Goal: Check status: Check status

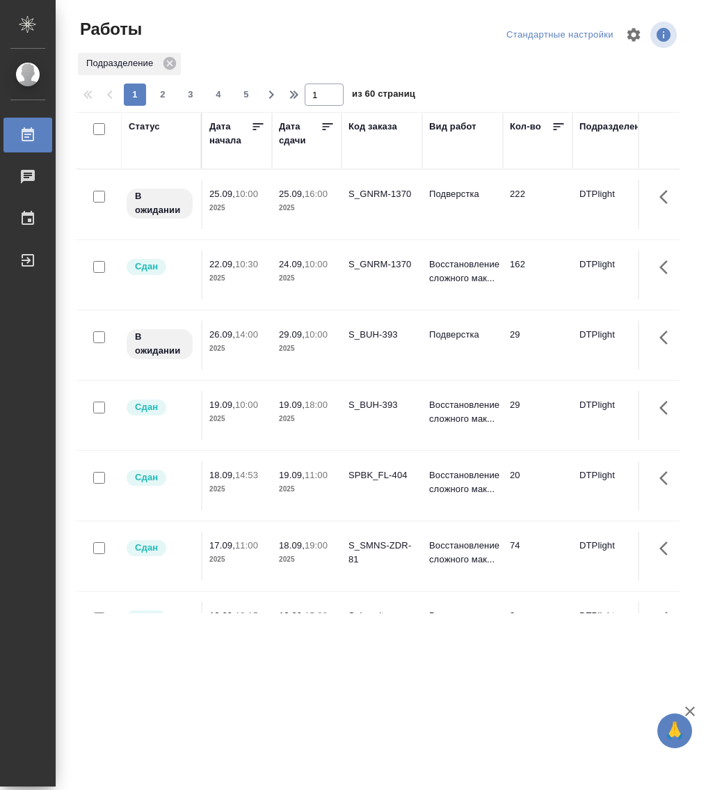
click at [142, 125] on div "Статус" at bounding box center [144, 127] width 31 height 14
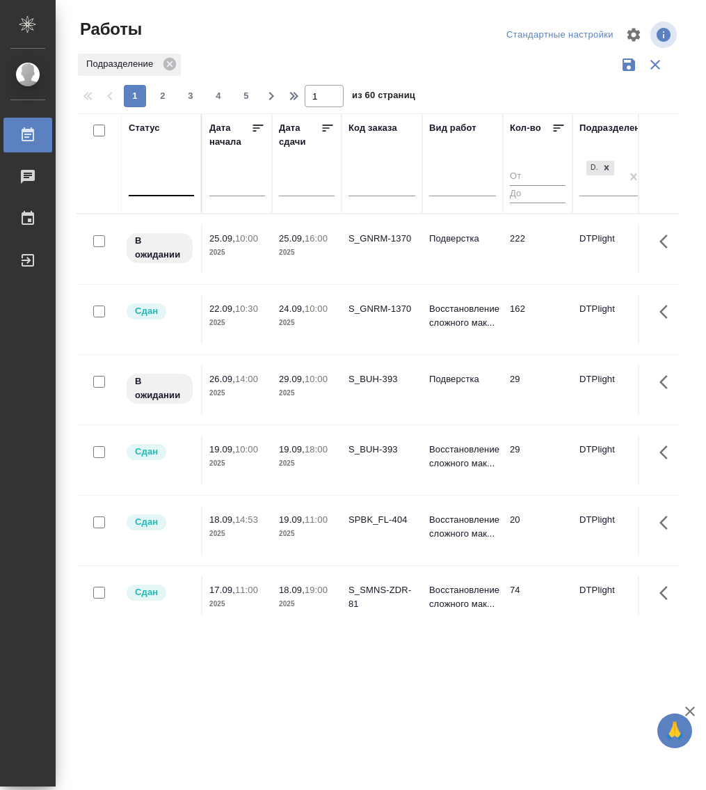
click at [165, 195] on div at bounding box center [161, 183] width 65 height 26
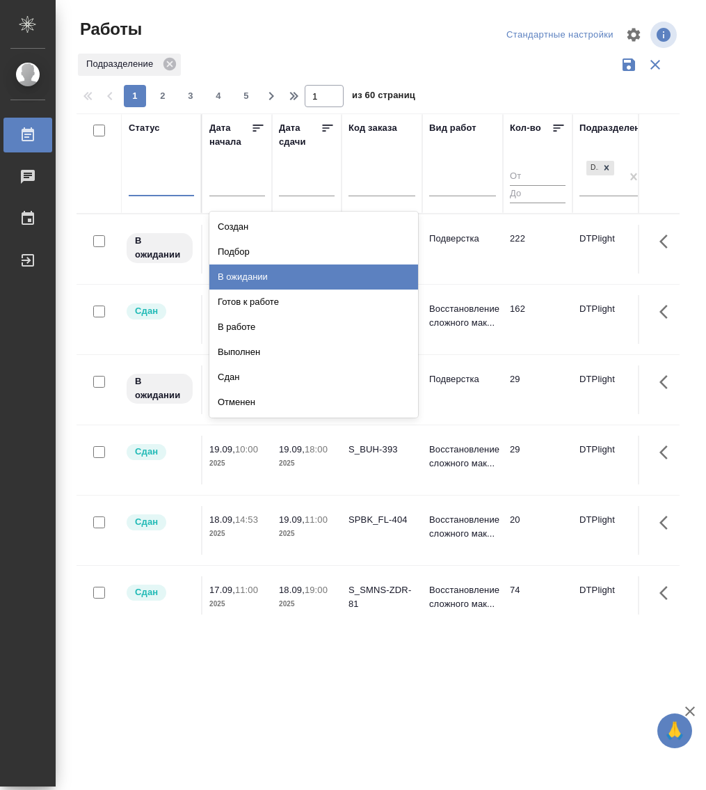
click at [287, 282] on div "В ожидании" at bounding box center [313, 276] width 209 height 25
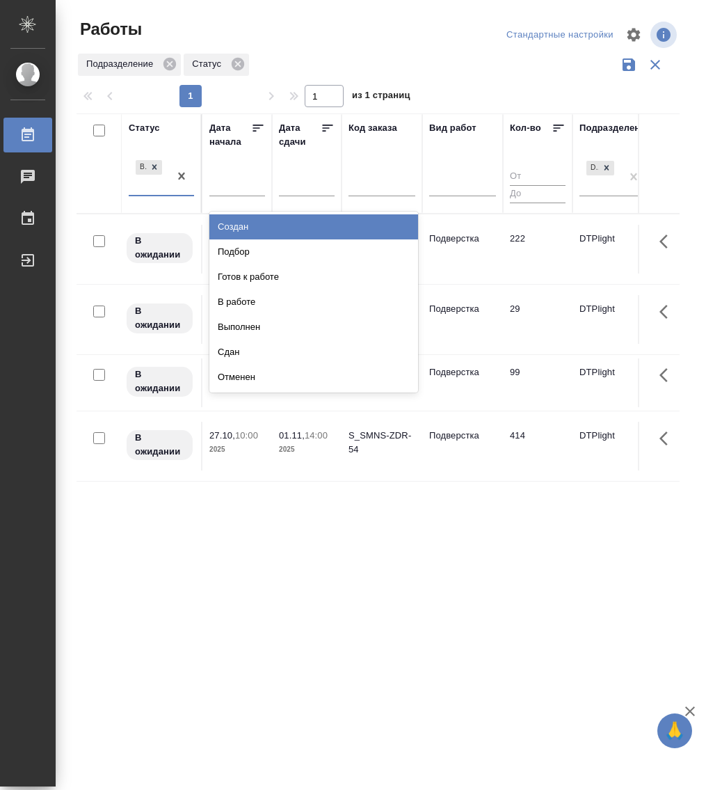
click at [154, 195] on div "В ожидании" at bounding box center [161, 176] width 65 height 39
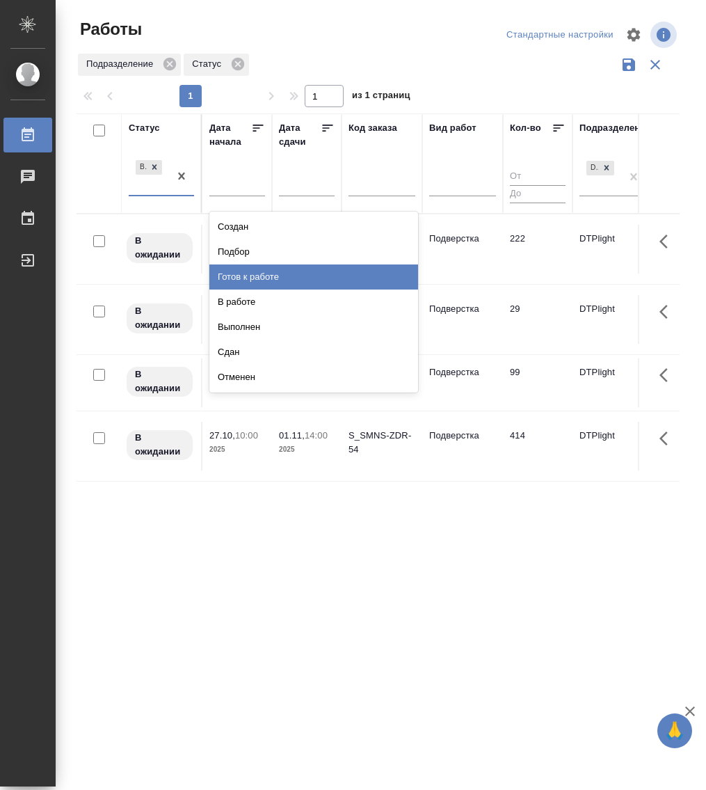
click at [265, 273] on div "Готов к работе" at bounding box center [313, 276] width 209 height 25
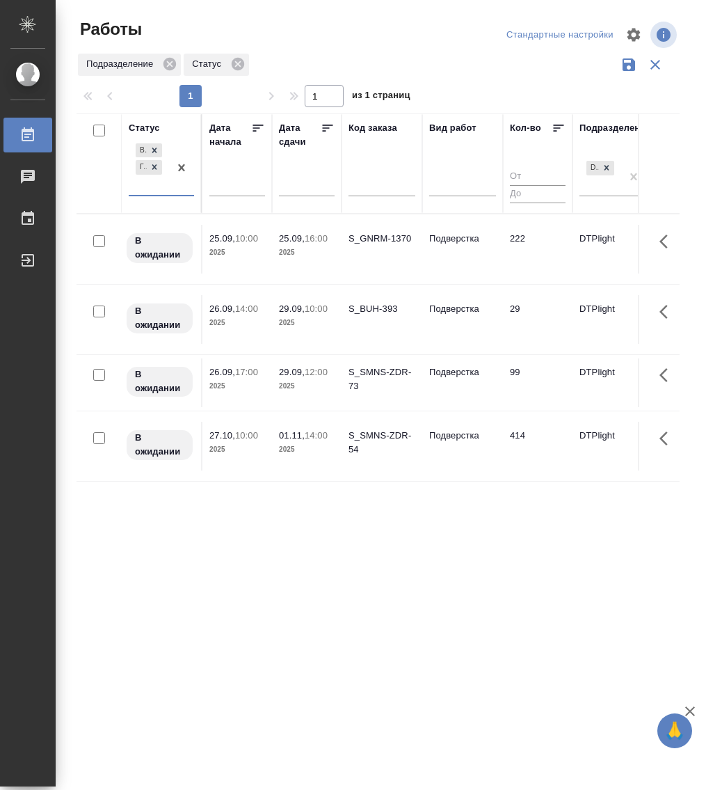
click at [161, 194] on div "В ожидании Готов к работе" at bounding box center [149, 168] width 40 height 54
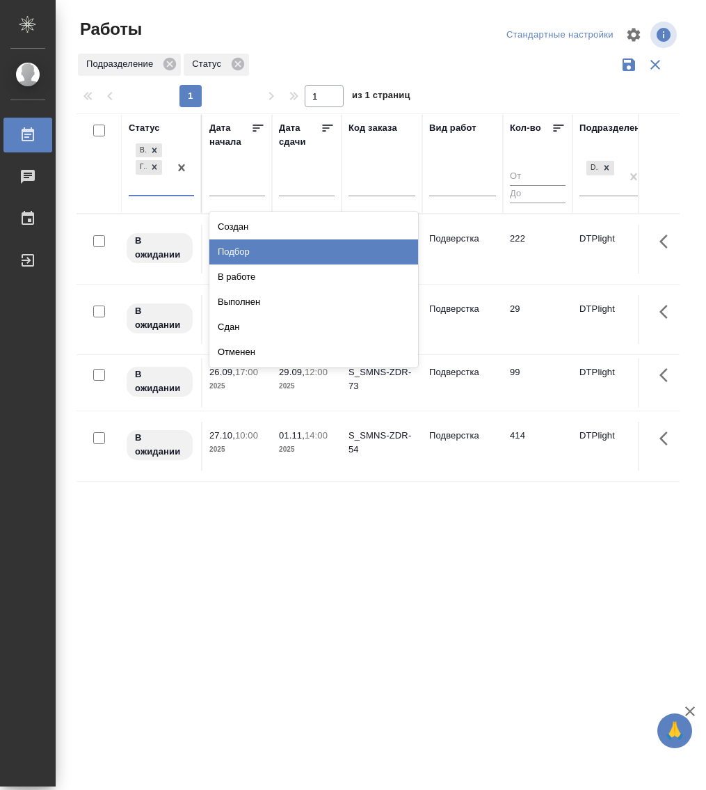
click at [253, 254] on div "Подбор" at bounding box center [313, 251] width 209 height 25
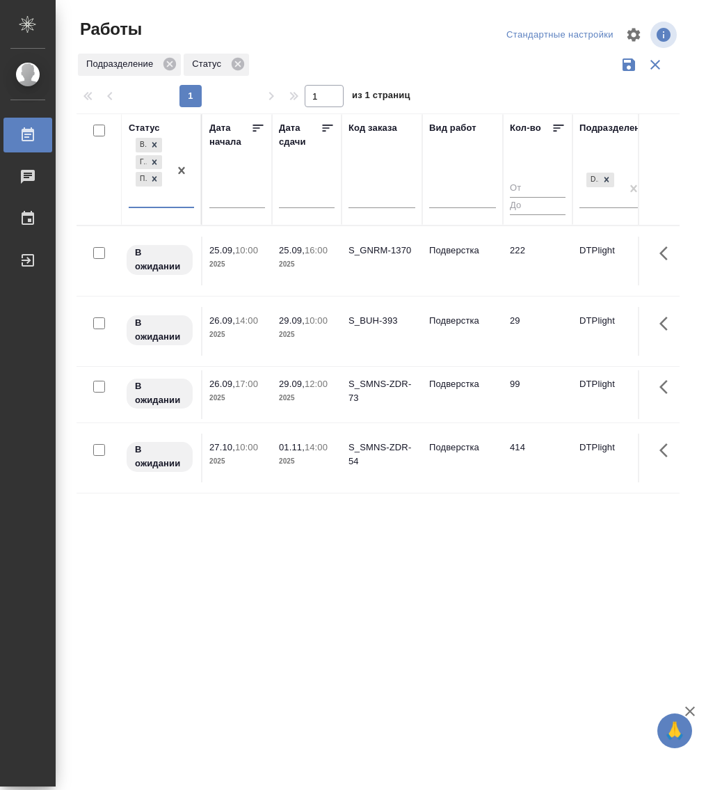
click at [162, 202] on div "В ожидании Готов к работе Подбор" at bounding box center [149, 171] width 40 height 72
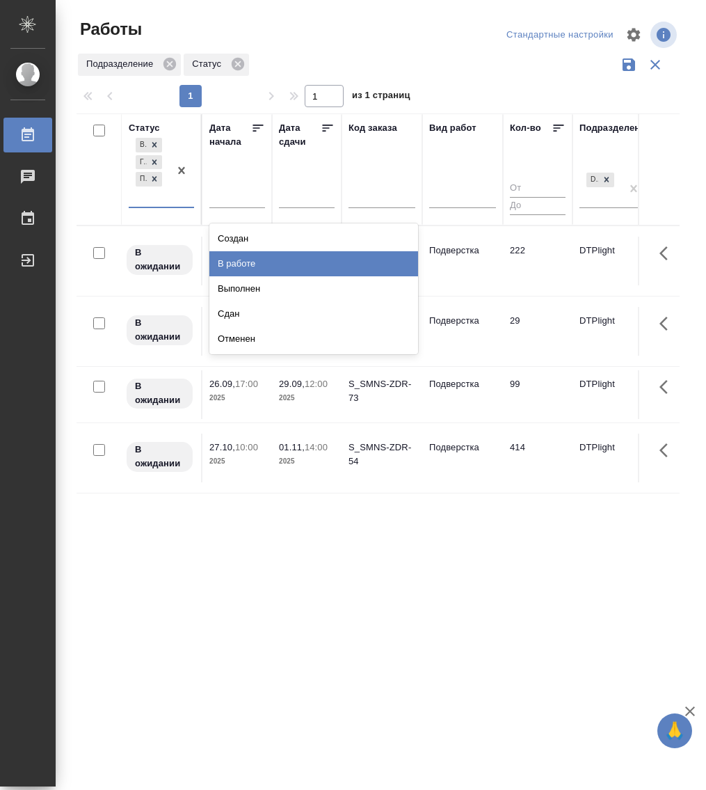
click at [259, 257] on div "В работе" at bounding box center [313, 263] width 209 height 25
